Goal: Information Seeking & Learning: Learn about a topic

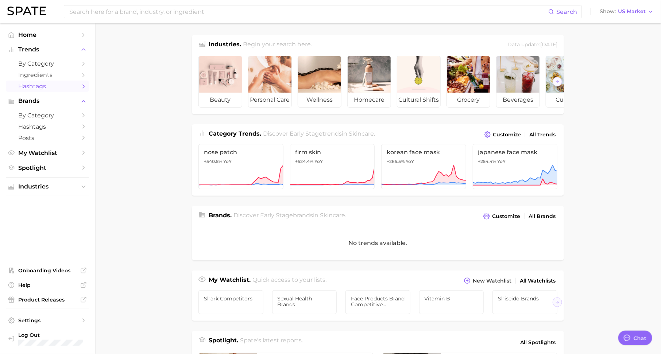
click at [52, 90] on span "Hashtags" at bounding box center [47, 86] width 58 height 7
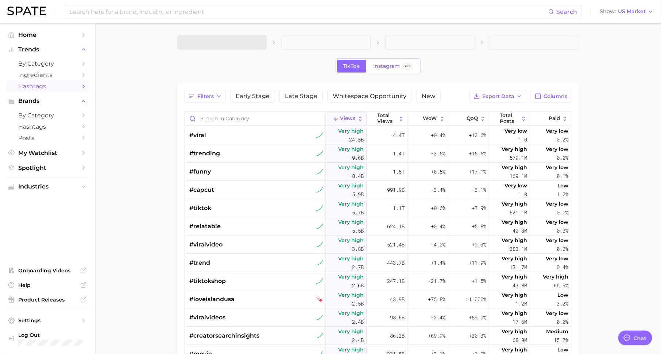
type textarea "x"
click at [243, 46] on button "1. Choose Category" at bounding box center [221, 42] width 89 height 15
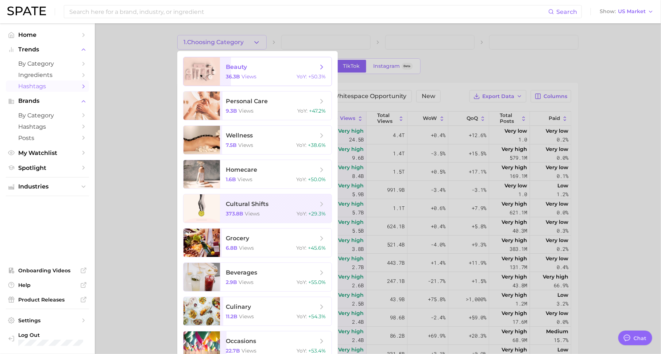
click at [243, 73] on span "views" at bounding box center [248, 76] width 15 height 7
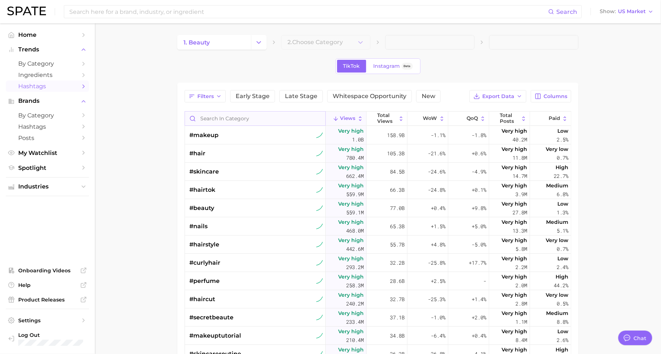
click at [241, 117] on input "Search in category" at bounding box center [255, 119] width 140 height 14
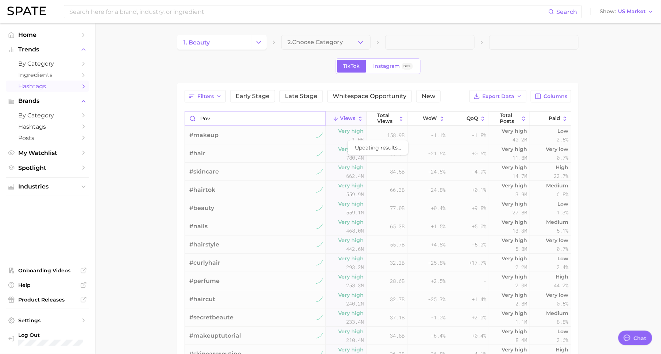
type input "pov"
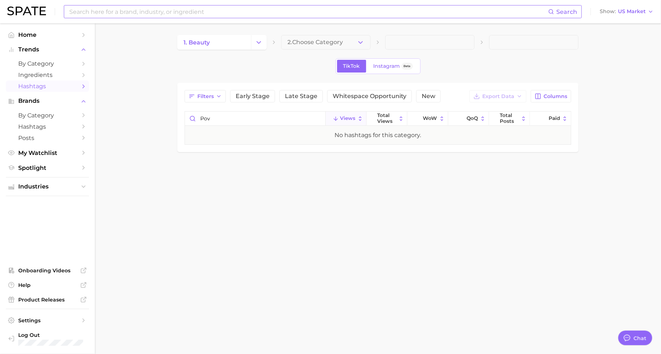
click at [209, 12] on input at bounding box center [309, 11] width 480 height 12
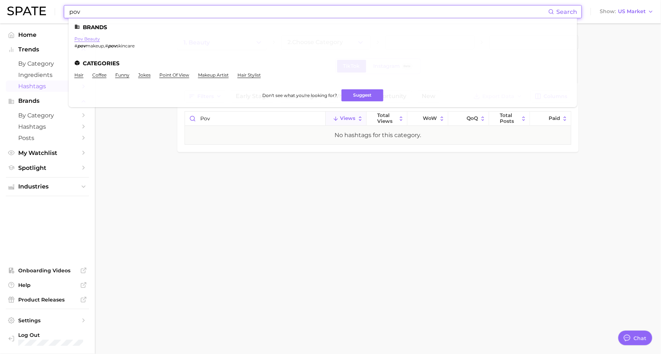
type input "pov"
click at [92, 38] on link "pov beauty" at bounding box center [87, 38] width 26 height 5
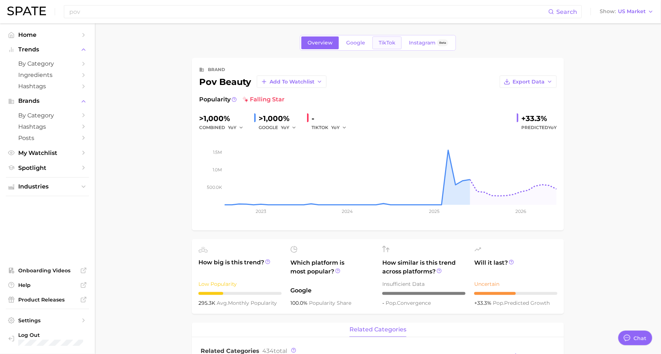
click at [381, 44] on span "TikTok" at bounding box center [387, 43] width 17 height 6
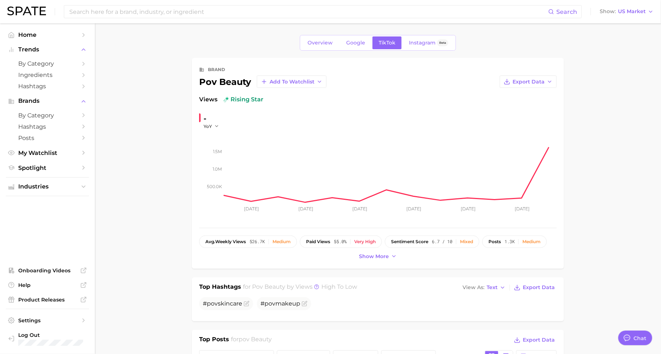
click at [210, 129] on icon "500.0k 1.0m 1.5m [DATE] [DATE] Jun [DATE] [DATE] [DATE]" at bounding box center [377, 174] width 357 height 91
click at [212, 123] on button "YoY" at bounding box center [212, 126] width 16 height 6
click at [213, 146] on button "QoQ" at bounding box center [244, 149] width 80 height 13
click at [213, 124] on span "QoQ" at bounding box center [209, 126] width 10 height 6
click at [218, 171] on button "WoW" at bounding box center [244, 176] width 80 height 13
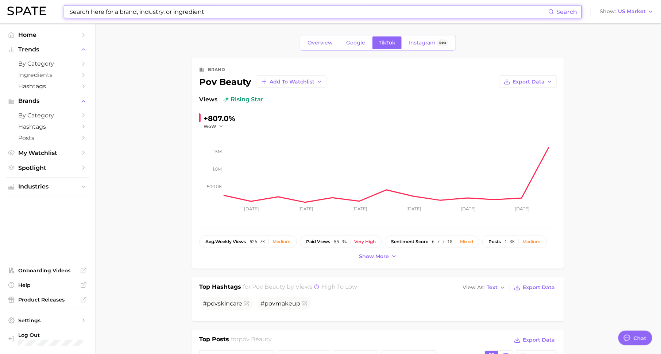
click at [204, 13] on input at bounding box center [309, 11] width 480 height 12
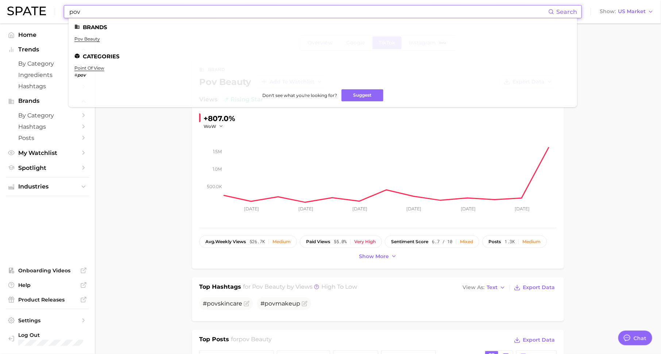
type input "pov"
click at [95, 64] on ul "Brands pov beauty Categories point of view # pov Don't see what you're looking …" at bounding box center [323, 62] width 508 height 89
click at [98, 70] on link "point of view" at bounding box center [89, 67] width 30 height 5
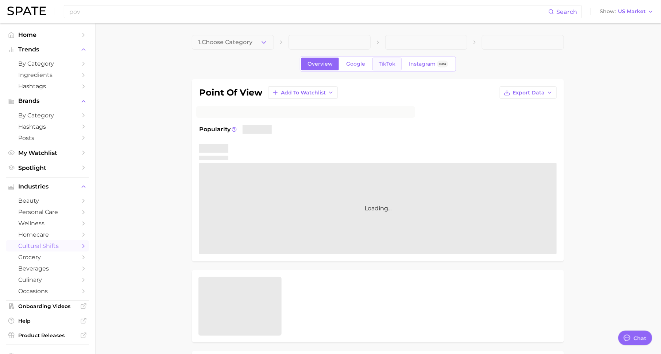
click at [394, 67] on link "TikTok" at bounding box center [386, 64] width 29 height 13
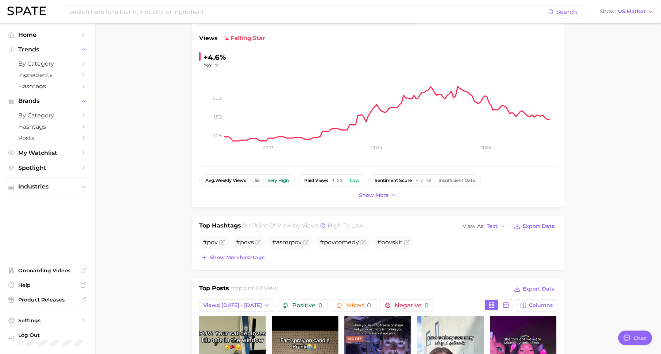
scroll to position [17, 0]
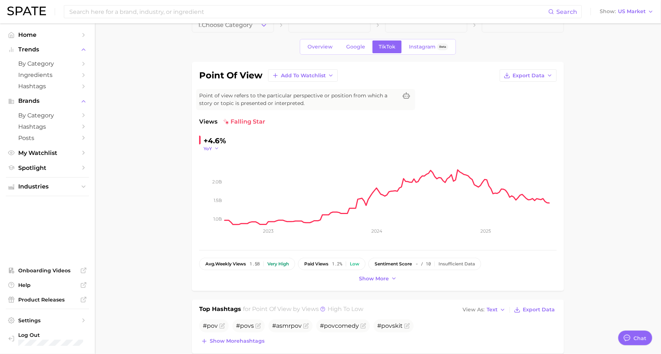
click at [210, 150] on span "YoY" at bounding box center [208, 149] width 8 height 6
click at [217, 171] on span "QoQ" at bounding box center [213, 172] width 12 height 6
click at [214, 149] on button "QoQ" at bounding box center [213, 149] width 18 height 6
click at [217, 181] on button "MoM" at bounding box center [244, 185] width 80 height 13
click at [214, 147] on span "MoM" at bounding box center [209, 149] width 11 height 6
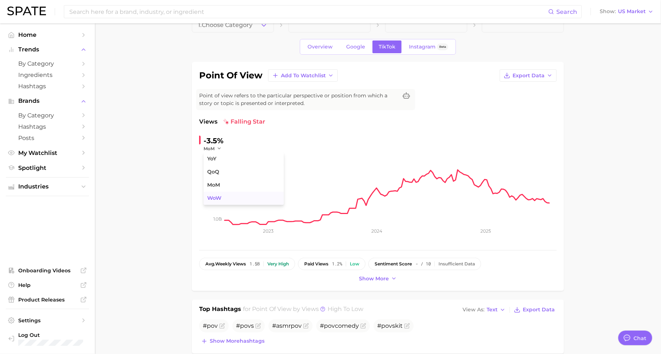
click at [215, 194] on button "WoW" at bounding box center [244, 198] width 80 height 13
click at [215, 149] on span "WoW" at bounding box center [210, 149] width 13 height 6
click at [218, 154] on button "YoY" at bounding box center [244, 158] width 80 height 13
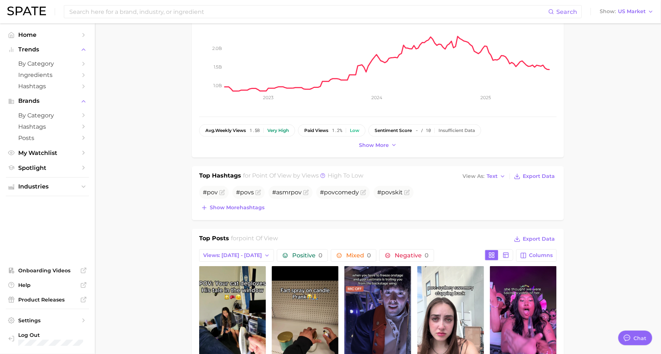
scroll to position [0, 0]
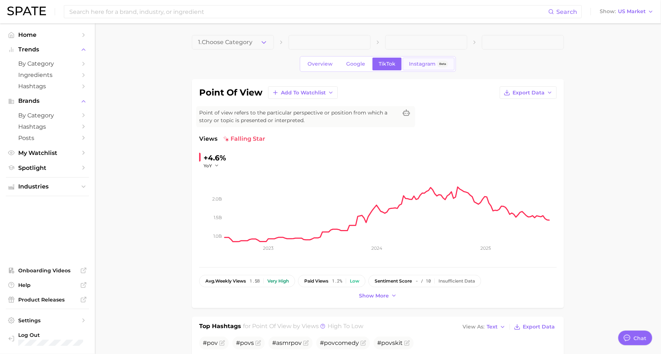
click at [425, 65] on span "Instagram" at bounding box center [422, 64] width 27 height 6
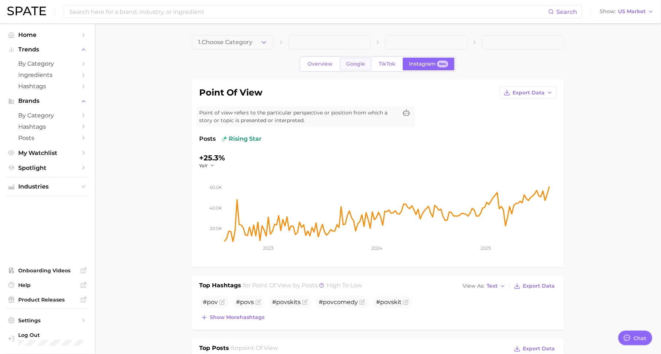
click at [351, 62] on span "Google" at bounding box center [355, 64] width 19 height 6
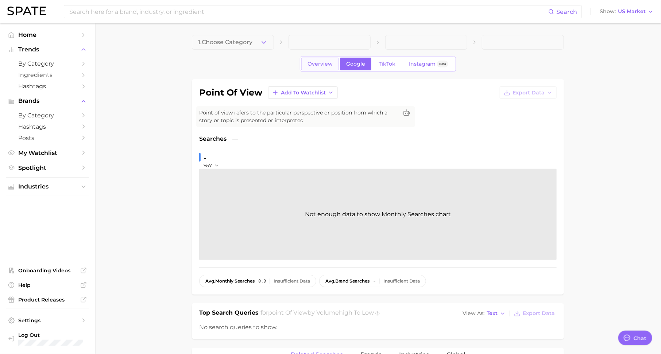
click at [321, 62] on span "Overview" at bounding box center [320, 64] width 25 height 6
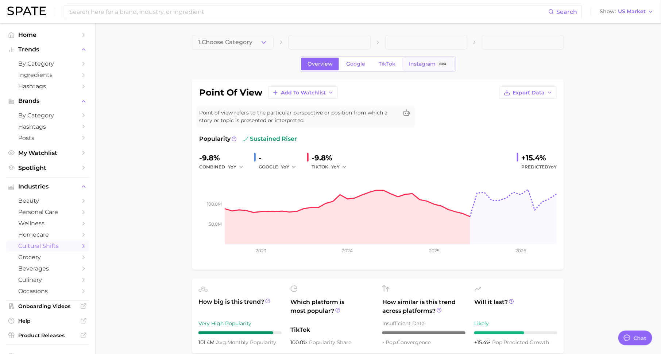
click at [432, 59] on link "Instagram Beta" at bounding box center [429, 64] width 52 height 13
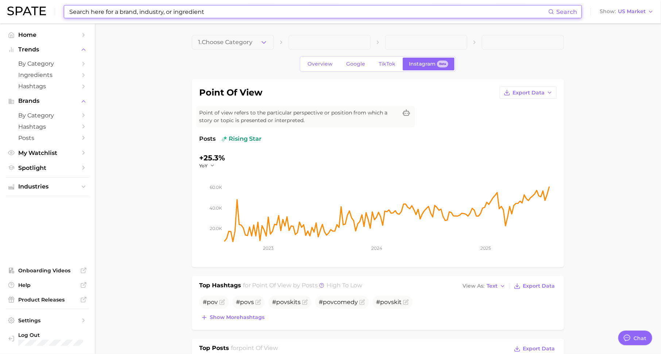
click at [242, 15] on input at bounding box center [309, 11] width 480 height 12
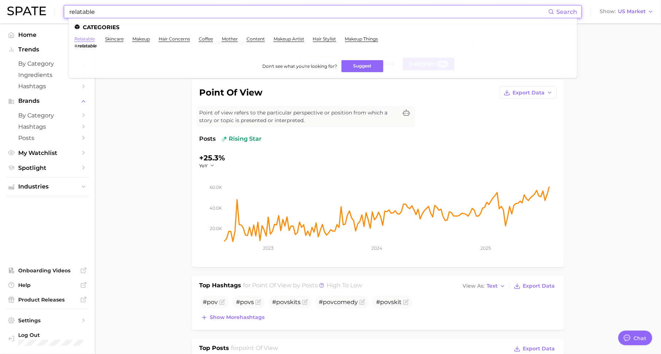
type input "relatable"
click at [91, 39] on link "relatable" at bounding box center [84, 38] width 20 height 5
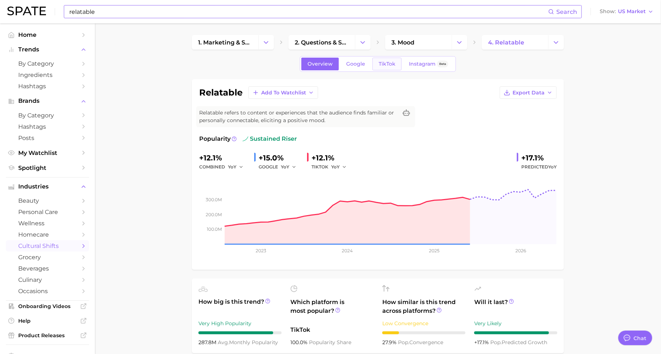
click at [385, 61] on span "TikTok" at bounding box center [387, 64] width 17 height 6
